Goal: Complete application form

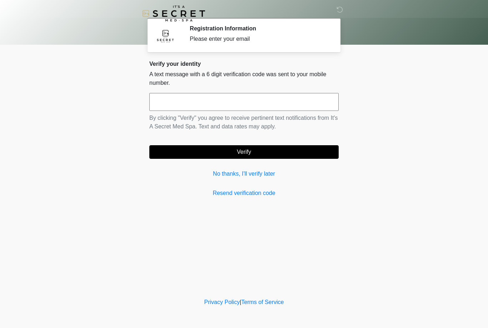
click at [167, 100] on input "text" at bounding box center [243, 102] width 189 height 18
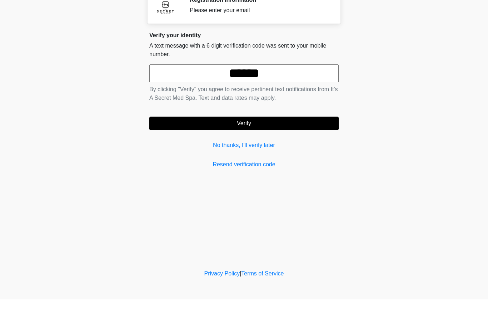
type input "******"
click at [302, 145] on button "Verify" at bounding box center [243, 152] width 189 height 14
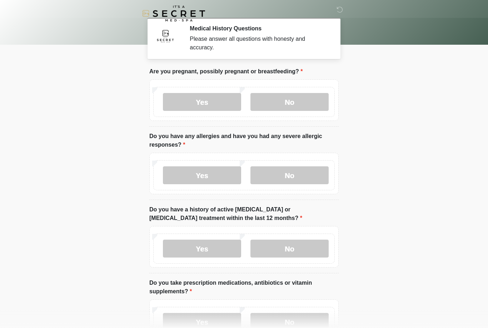
click at [303, 101] on label "No" at bounding box center [289, 102] width 78 height 18
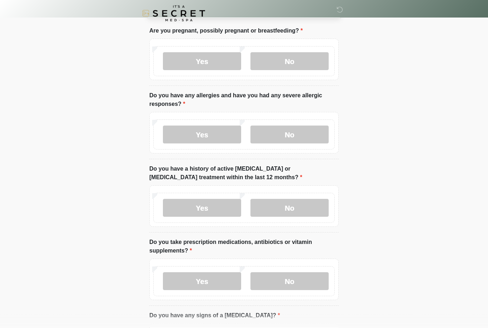
scroll to position [47, 0]
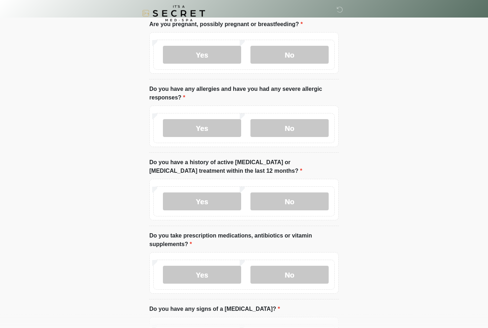
click at [208, 133] on label "Yes" at bounding box center [202, 128] width 78 height 18
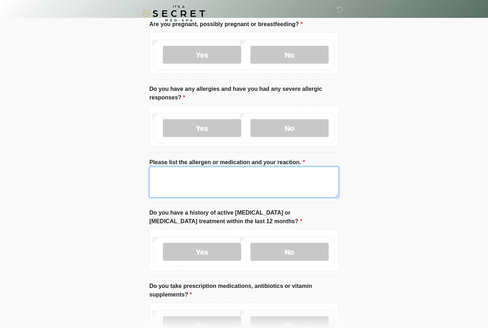
click at [254, 173] on textarea "Please list the allergen or medication and your reaction." at bounding box center [243, 182] width 189 height 31
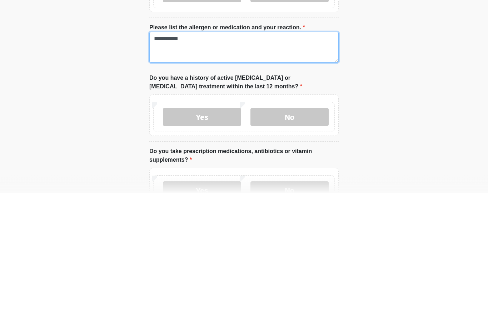
type textarea "**********"
click at [296, 243] on label "No" at bounding box center [289, 252] width 78 height 18
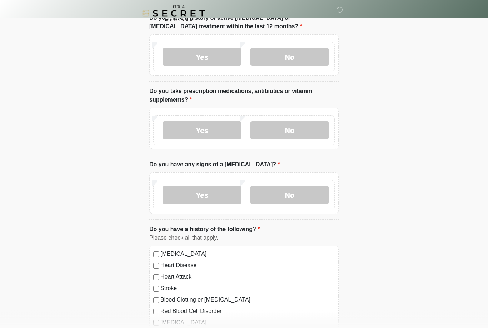
scroll to position [246, 0]
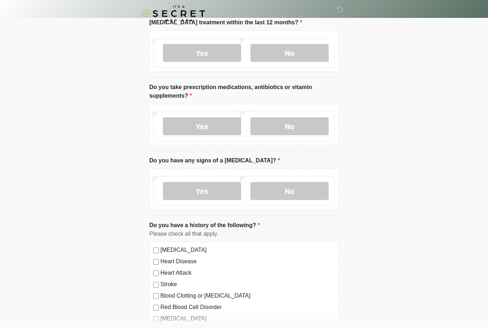
click at [305, 122] on label "No" at bounding box center [289, 126] width 78 height 18
click at [313, 190] on label "No" at bounding box center [289, 191] width 78 height 18
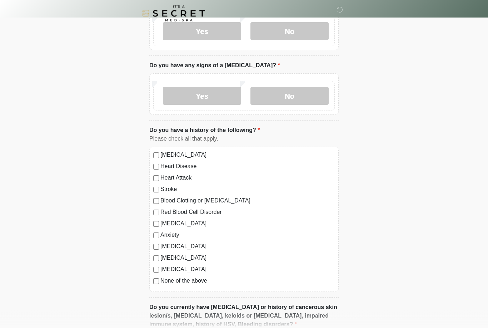
scroll to position [341, 0]
click at [153, 281] on div "[MEDICAL_DATA] Heart Disease Heart Attack Stroke Blood Clotting or [MEDICAL_DAT…" at bounding box center [243, 218] width 189 height 145
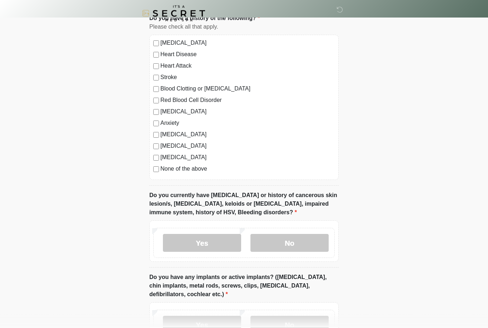
click at [307, 243] on label "No" at bounding box center [289, 243] width 78 height 18
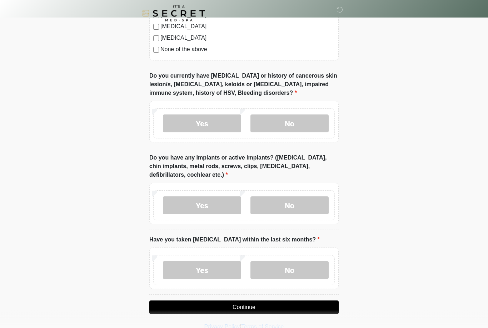
scroll to position [572, 0]
click at [304, 205] on label "No" at bounding box center [289, 205] width 78 height 18
click at [309, 268] on label "No" at bounding box center [289, 270] width 78 height 18
click at [310, 309] on button "Continue" at bounding box center [243, 307] width 189 height 14
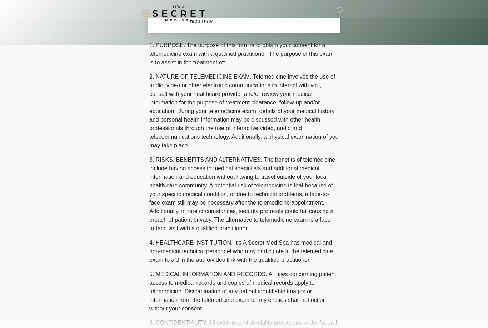
scroll to position [0, 0]
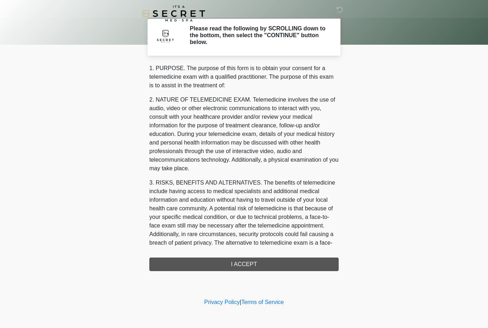
click at [315, 264] on div "1. PURPOSE. The purpose of this form is to obtain your consent for a telemedici…" at bounding box center [243, 167] width 189 height 207
click at [244, 267] on div "1. PURPOSE. The purpose of this form is to obtain your consent for a telemedici…" at bounding box center [243, 167] width 189 height 207
click at [276, 264] on div "1. PURPOSE. The purpose of this form is to obtain your consent for a telemedici…" at bounding box center [243, 167] width 189 height 207
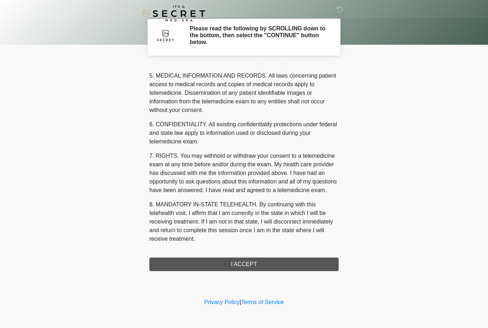
click at [259, 266] on div "1. PURPOSE. The purpose of this form is to obtain your consent for a telemedici…" at bounding box center [243, 167] width 189 height 207
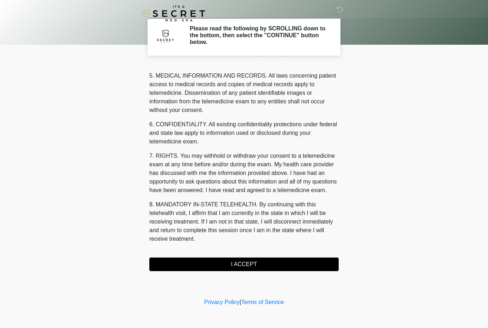
scroll to position [230, 0]
click at [260, 267] on button "I ACCEPT" at bounding box center [243, 264] width 189 height 14
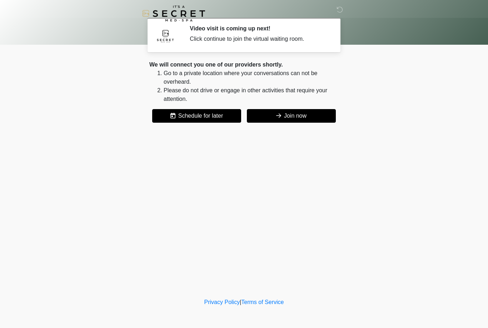
click at [300, 122] on button "Join now" at bounding box center [291, 116] width 89 height 14
